Goal: Navigation & Orientation: Find specific page/section

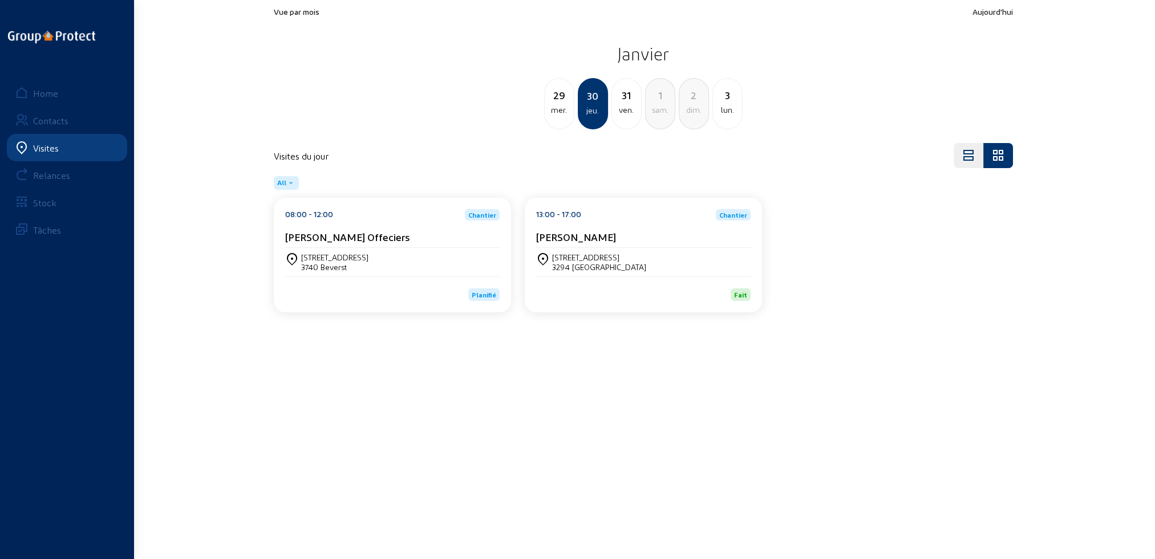
click at [39, 146] on div "Visites" at bounding box center [46, 148] width 26 height 11
click at [36, 90] on div "Home" at bounding box center [45, 93] width 25 height 11
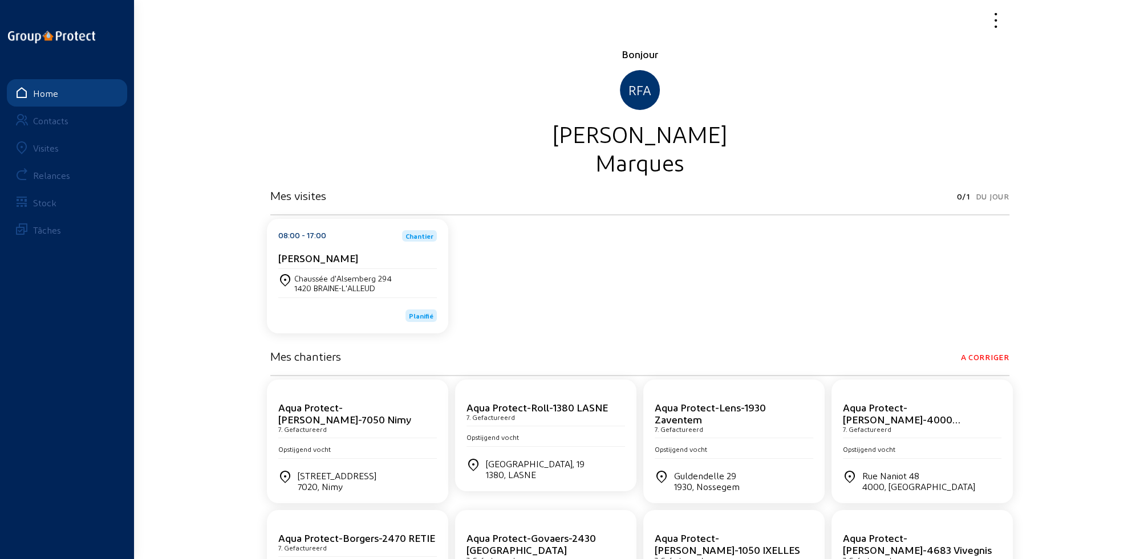
click at [45, 146] on div "Visites" at bounding box center [46, 148] width 26 height 11
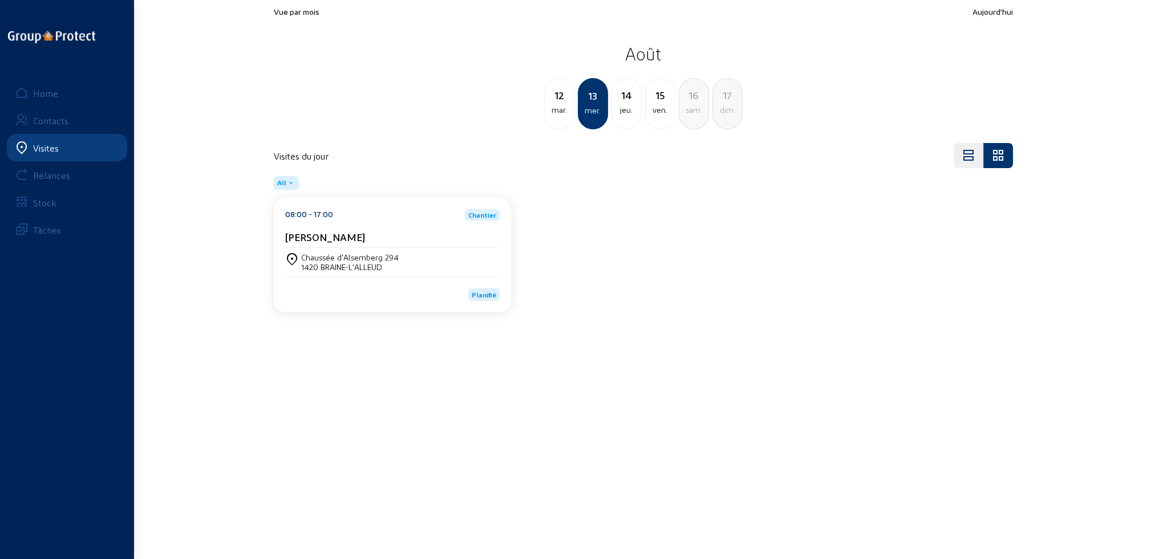
click at [370, 265] on div "1420 BRAINE-L'ALLEUD" at bounding box center [350, 267] width 98 height 10
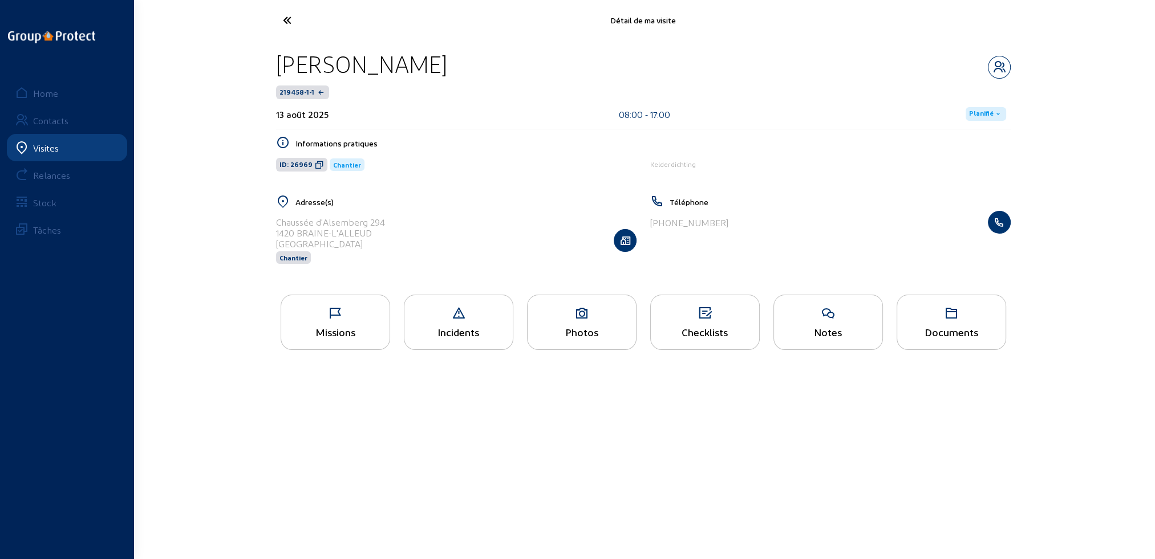
click at [347, 333] on div "Missions" at bounding box center [335, 332] width 108 height 12
